Goal: Task Accomplishment & Management: Use online tool/utility

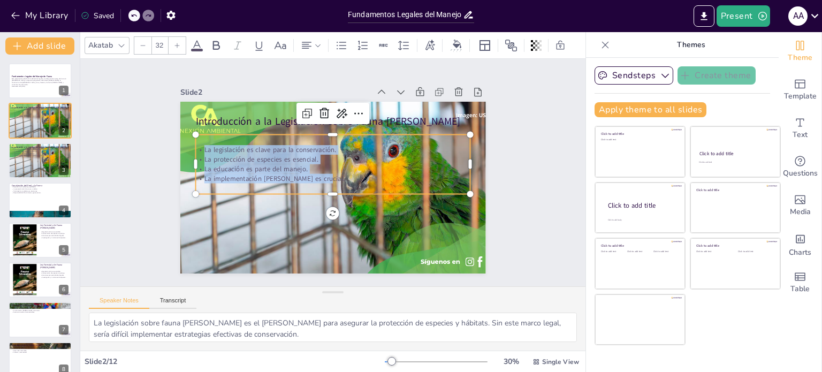
scroll to position [70, 0]
click at [24, 236] on div at bounding box center [24, 239] width 26 height 35
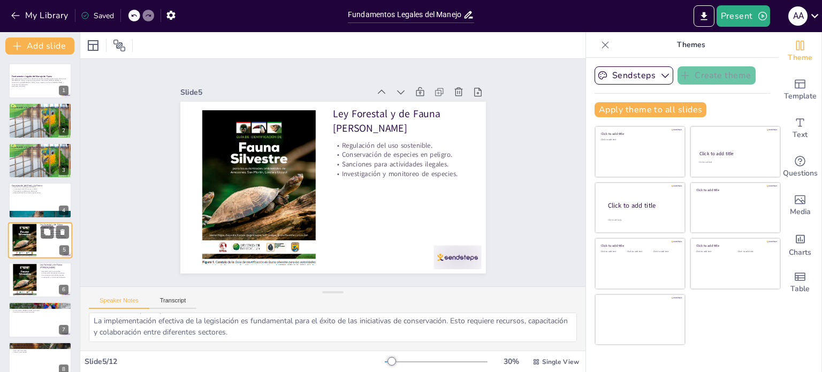
scroll to position [27, 0]
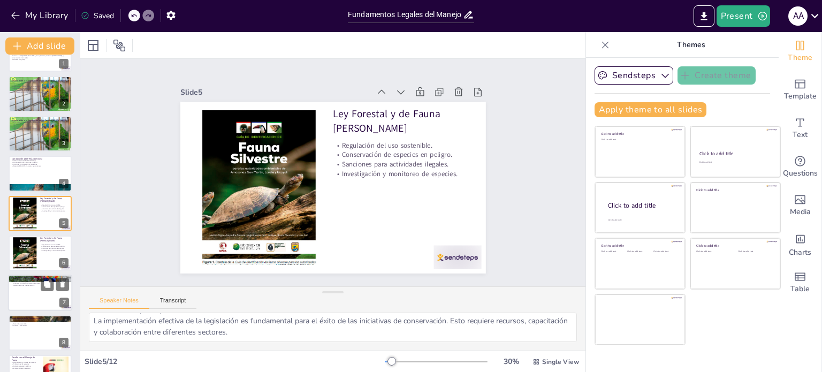
click at [23, 300] on div at bounding box center [40, 293] width 64 height 36
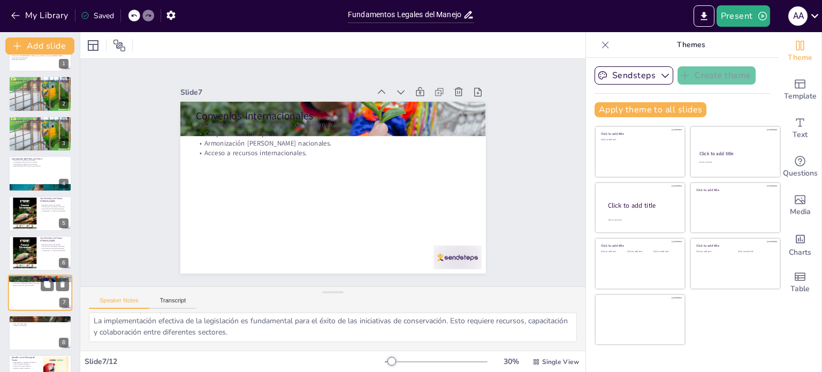
scroll to position [106, 0]
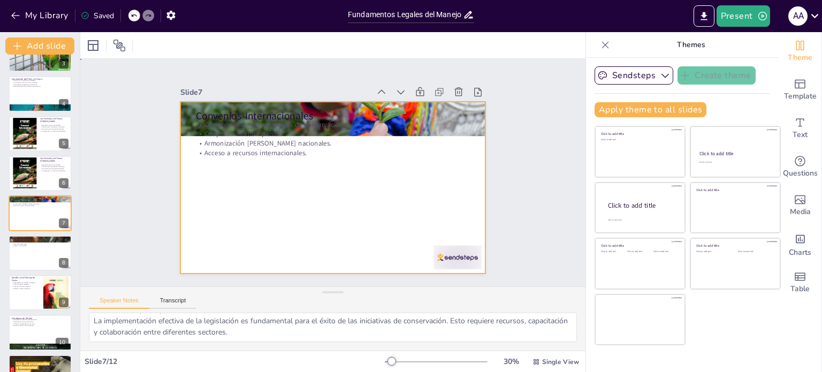
click at [288, 164] on div at bounding box center [332, 188] width 305 height 172
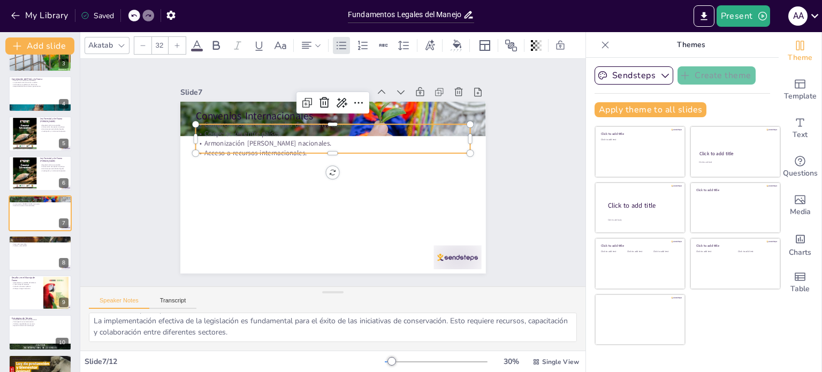
click at [278, 139] on p "Armonización [PERSON_NAME] nacionales." at bounding box center [332, 144] width 275 height 10
drag, startPoint x: 270, startPoint y: 335, endPoint x: 78, endPoint y: 300, distance: 195.2
click at [78, 300] on div "Document fonts Akatab Recently used Mulish Popular fonts Lato Montserrat Open S…" at bounding box center [411, 202] width 822 height 340
click at [97, 333] on textarea "Los compromisos internacionales son fundamentales para asegurar que las accione…" at bounding box center [333, 326] width 488 height 29
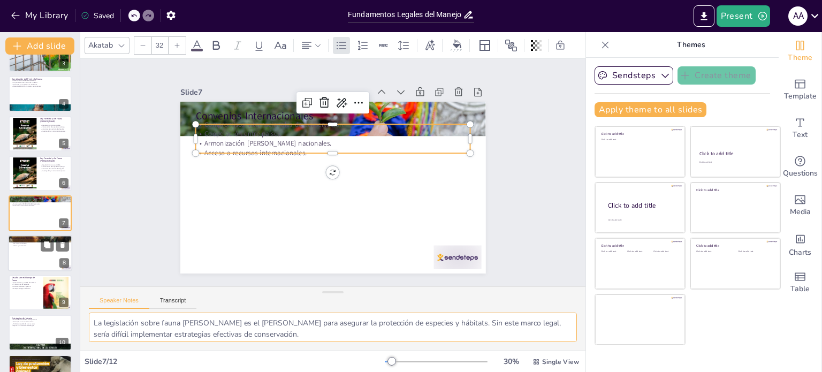
click at [36, 260] on div at bounding box center [40, 253] width 64 height 36
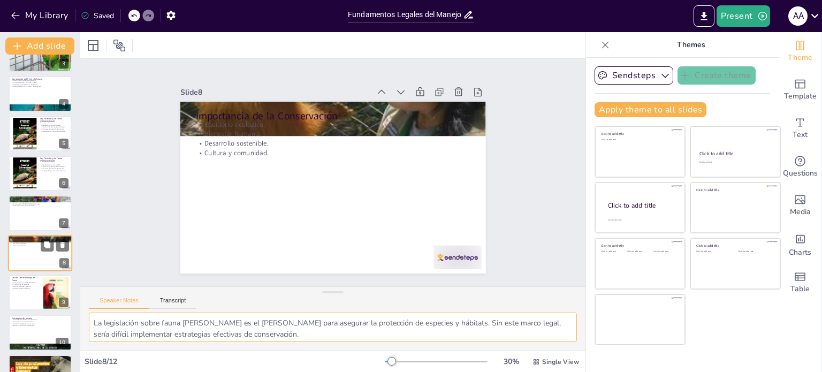
scroll to position [146, 0]
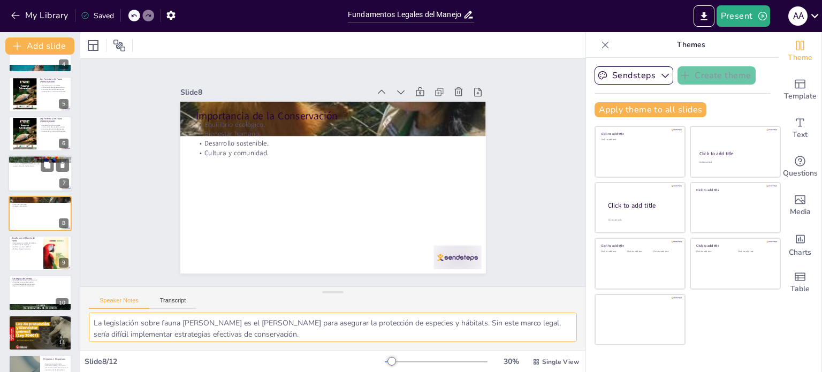
click at [27, 180] on div at bounding box center [40, 174] width 64 height 36
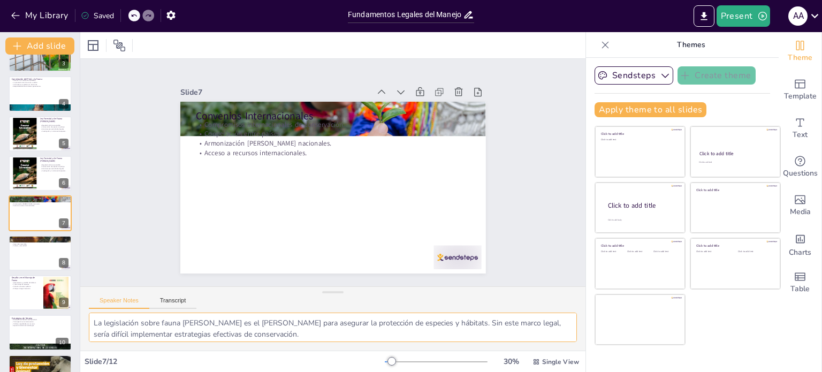
scroll to position [70, 0]
drag, startPoint x: 93, startPoint y: 325, endPoint x: 353, endPoint y: 397, distance: 269.8
click at [353, 371] on html "My Library Saved Fundamentos Legales del Manejo de Fauna: Un Enfoque desde la N…" at bounding box center [411, 186] width 822 height 372
click at [42, 259] on div at bounding box center [40, 253] width 64 height 36
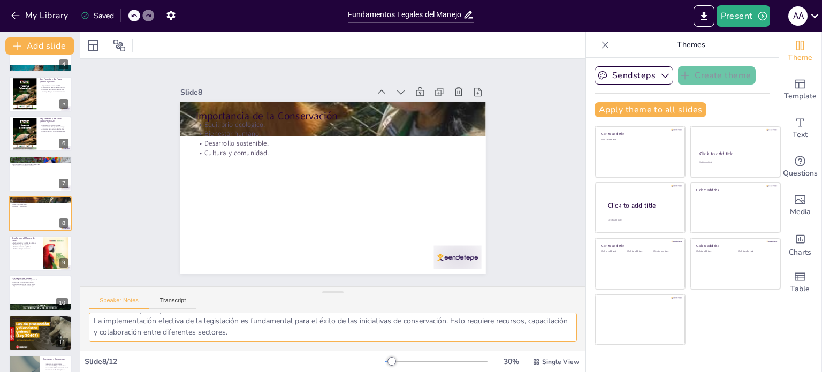
click at [191, 339] on textarea "El equilibrio ecológico es esencial para el funcionamiento de los ecosistemas. …" at bounding box center [333, 326] width 488 height 29
click at [89, 323] on textarea "El equilibrio ecológico es esencial para el funcionamiento de los ecosistemas. …" at bounding box center [333, 326] width 488 height 29
drag, startPoint x: 106, startPoint y: 325, endPoint x: 55, endPoint y: 335, distance: 52.4
click at [55, 335] on div at bounding box center [40, 332] width 69 height 36
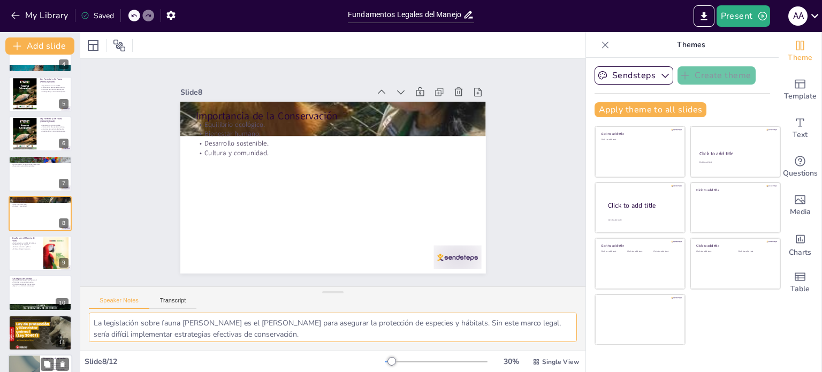
scroll to position [173, 0]
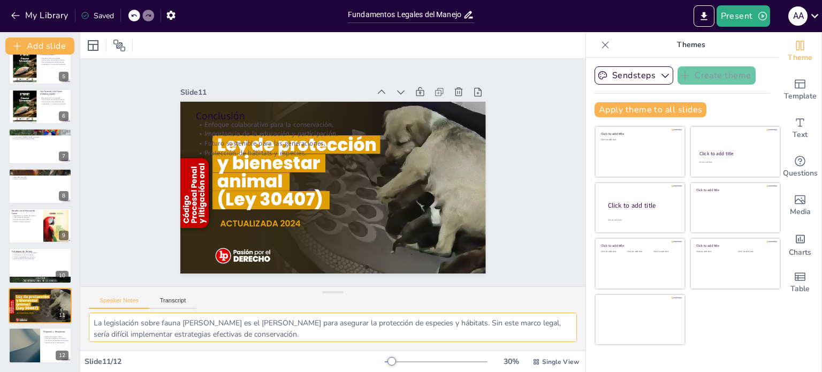
click at [199, 316] on textarea "Un enfoque colaborativo es esencial para abordar los desafíos en la conservació…" at bounding box center [333, 326] width 488 height 29
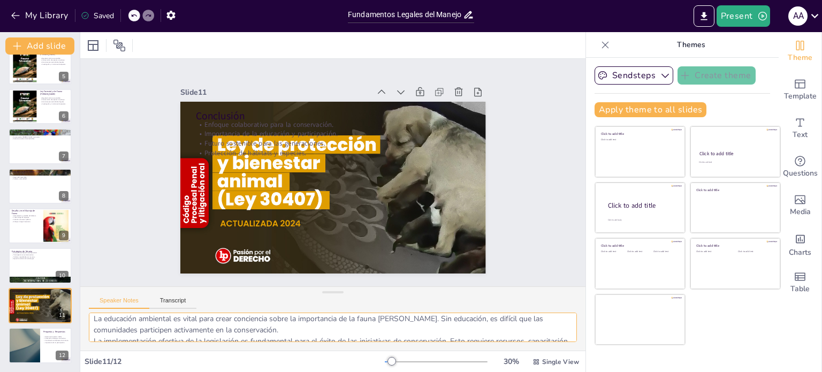
scroll to position [70, 0]
drag, startPoint x: 90, startPoint y: 319, endPoint x: 329, endPoint y: 341, distance: 240.1
click at [329, 341] on textarea "Un enfoque colaborativo es esencial para abordar los desafíos en la conservació…" at bounding box center [333, 326] width 488 height 29
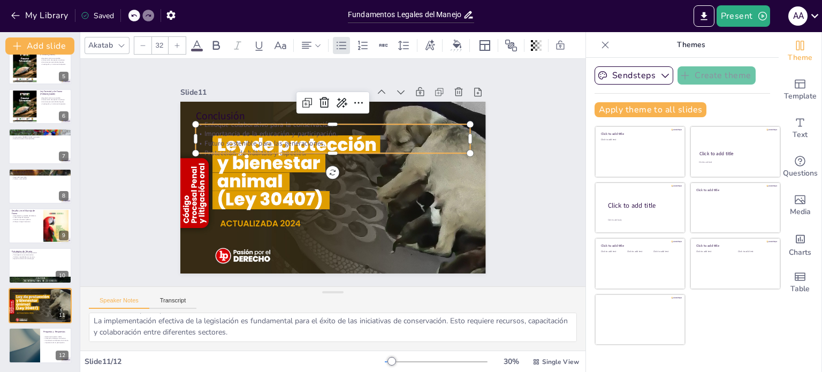
click at [272, 129] on p "Importancia de la educación y participación." at bounding box center [332, 134] width 275 height 10
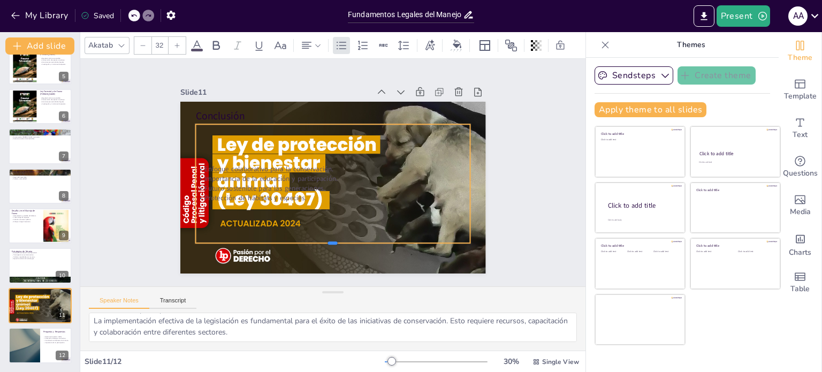
drag, startPoint x: 320, startPoint y: 149, endPoint x: 356, endPoint y: 245, distance: 102.7
click at [356, 245] on div at bounding box center [332, 247] width 275 height 9
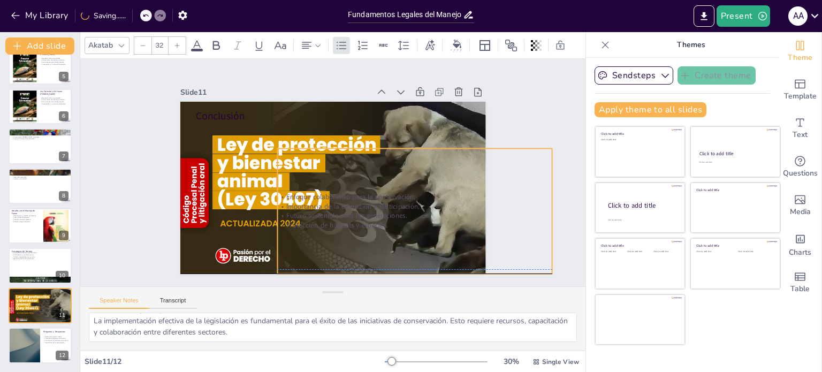
drag, startPoint x: 301, startPoint y: 197, endPoint x: 383, endPoint y: 218, distance: 84.6
click at [383, 220] on p "Protección de hábitats y especies." at bounding box center [414, 225] width 275 height 10
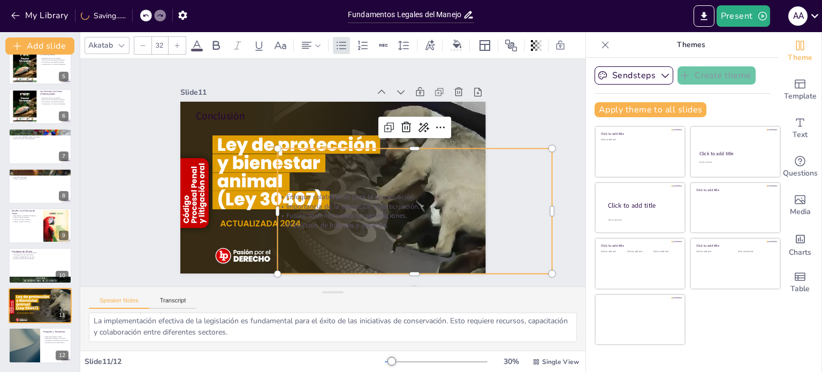
click at [378, 220] on p "Protección de hábitats y especies." at bounding box center [414, 225] width 275 height 10
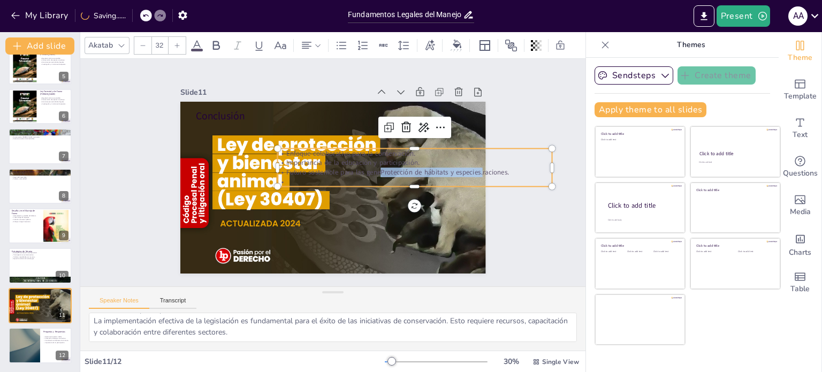
click at [426, 168] on p "Futuro sostenible para las geneProtección de hábitats y especies.raciones." at bounding box center [414, 172] width 275 height 10
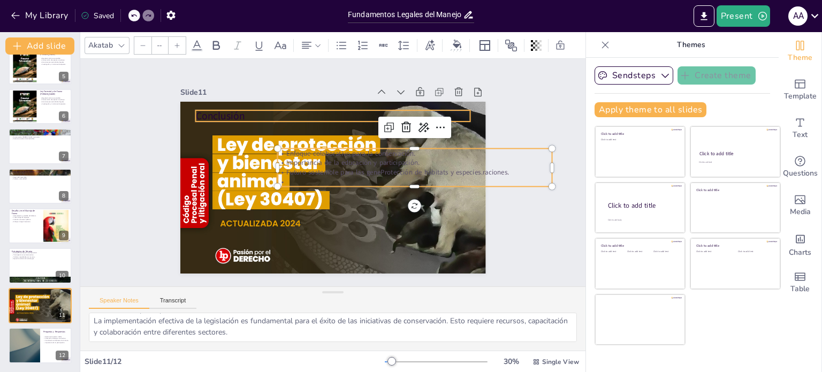
type input "48"
click at [309, 109] on p "Conclusión" at bounding box center [332, 116] width 275 height 14
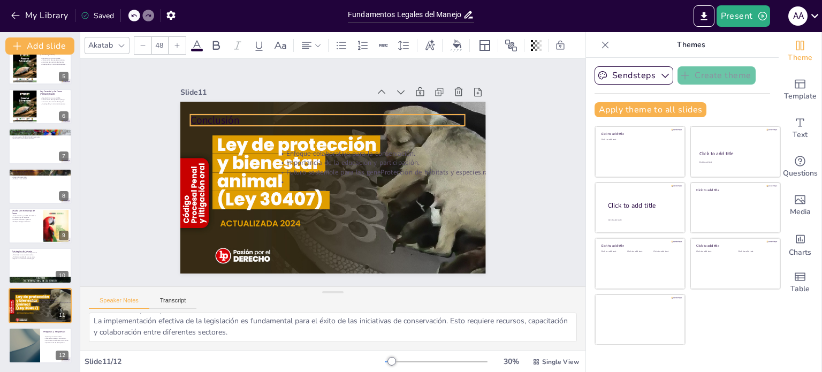
drag, startPoint x: 309, startPoint y: 107, endPoint x: 304, endPoint y: 112, distance: 7.2
click at [304, 113] on p "Conclusión" at bounding box center [327, 120] width 275 height 14
click at [29, 269] on div at bounding box center [40, 266] width 64 height 36
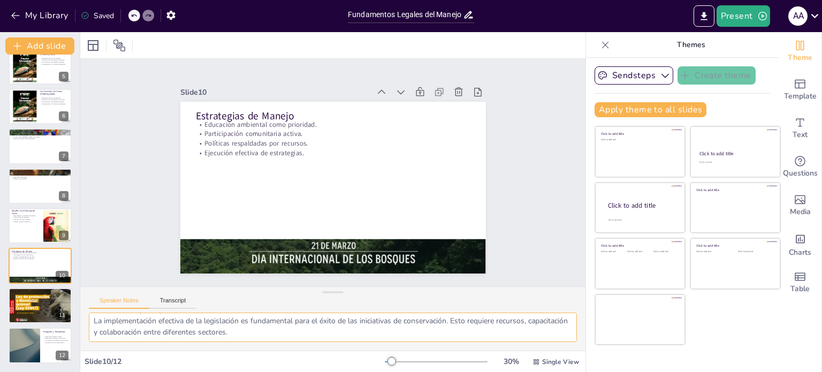
scroll to position [0, 0]
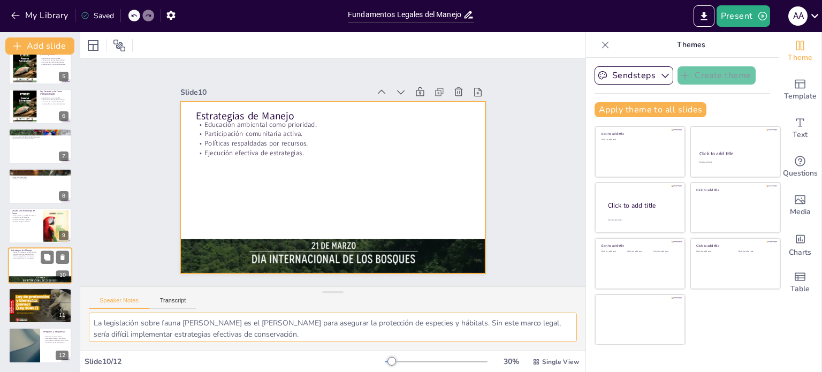
drag, startPoint x: 94, startPoint y: 320, endPoint x: 70, endPoint y: 274, distance: 52.6
click at [70, 274] on div "Document fonts Akatab Recently used Mulish Popular fonts Lato Montserrat Open S…" at bounding box center [411, 202] width 822 height 340
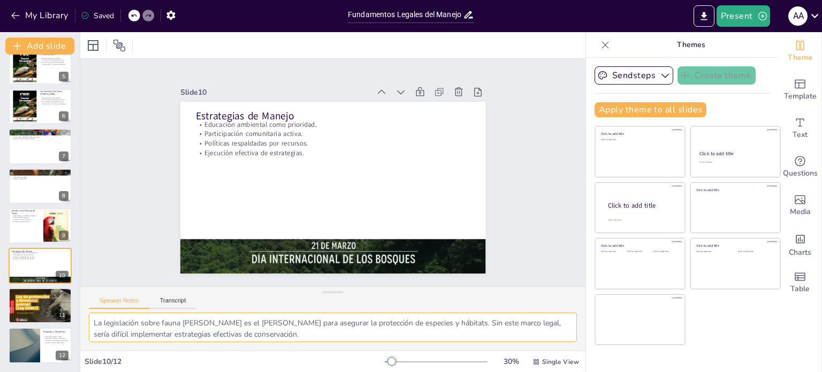
scroll to position [70, 0]
drag, startPoint x: 91, startPoint y: 322, endPoint x: 271, endPoint y: 397, distance: 195.2
click at [271, 371] on html "My Library Saved Fundamentos Legales del Manejo de Fauna: Un Enfoque desde la N…" at bounding box center [411, 186] width 822 height 372
click at [32, 237] on div at bounding box center [40, 226] width 64 height 36
